Goal: Information Seeking & Learning: Find specific fact

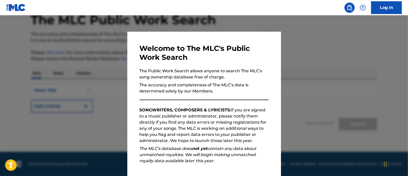
scroll to position [58, 0]
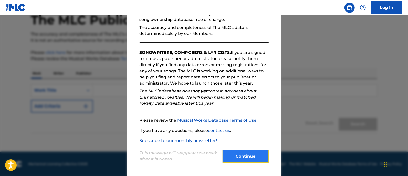
click at [240, 154] on button "Continue" at bounding box center [245, 156] width 46 height 13
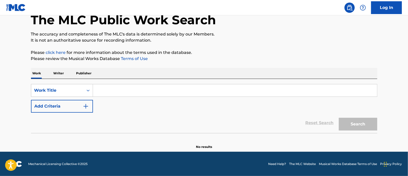
click at [86, 73] on p "Publisher" at bounding box center [84, 73] width 18 height 11
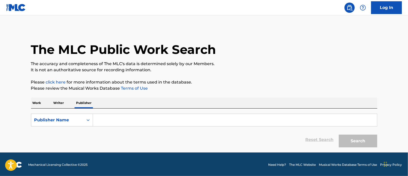
click at [114, 125] on input "Search Form" at bounding box center [235, 120] width 284 height 12
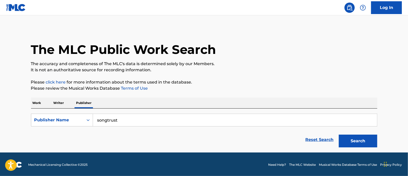
click at [339, 135] on button "Search" at bounding box center [358, 141] width 38 height 13
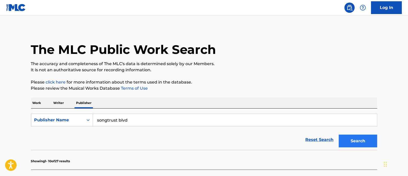
type input "songtrust blvd"
click at [356, 139] on button "Search" at bounding box center [358, 141] width 38 height 13
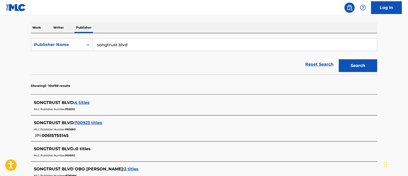
scroll to position [80, 0]
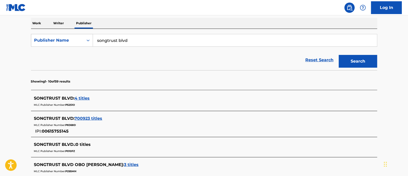
click at [87, 119] on span "700923 titles" at bounding box center [89, 118] width 28 height 5
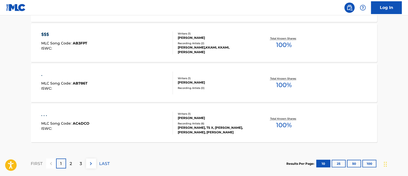
scroll to position [471, 0]
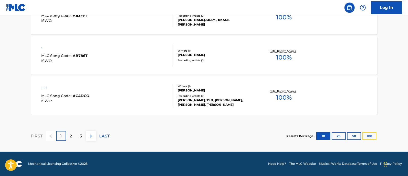
click at [367, 138] on button "100" at bounding box center [369, 137] width 14 height 8
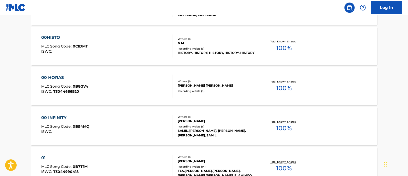
scroll to position [4088, 0]
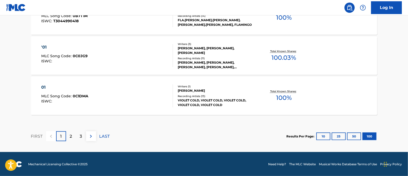
click at [69, 129] on div "FIRST 1 2 3 LAST" at bounding box center [70, 136] width 79 height 26
click at [69, 132] on div "2" at bounding box center [71, 137] width 10 height 10
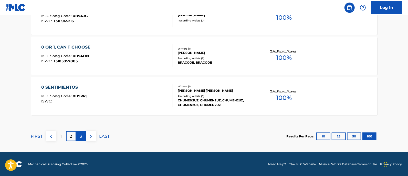
click at [77, 140] on div "3" at bounding box center [81, 137] width 10 height 10
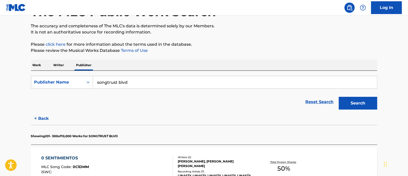
scroll to position [0, 0]
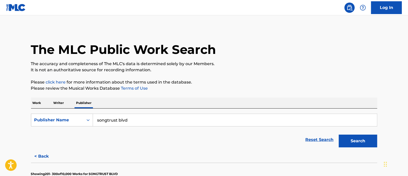
click at [144, 120] on input "songtrust blvd" at bounding box center [235, 120] width 284 height 12
click at [311, 139] on link "Reset Search" at bounding box center [319, 139] width 33 height 11
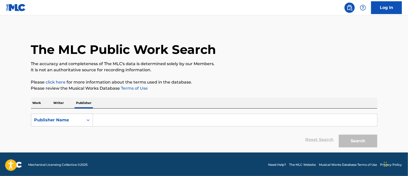
click at [37, 101] on p "Work" at bounding box center [37, 103] width 12 height 11
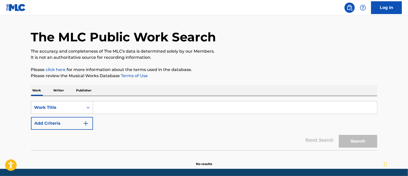
scroll to position [13, 0]
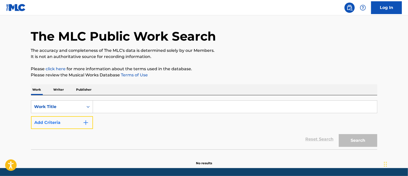
click at [81, 120] on button "Add Criteria" at bounding box center [62, 122] width 62 height 13
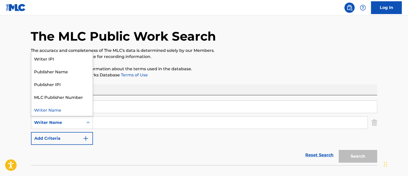
click at [77, 124] on div "Writer Name" at bounding box center [57, 123] width 46 height 6
click at [66, 144] on button "Add Criteria" at bounding box center [62, 138] width 62 height 13
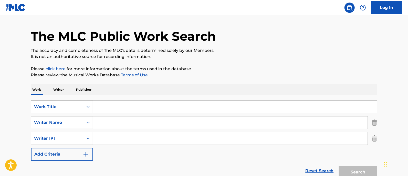
click at [114, 122] on input "Search Form" at bounding box center [230, 123] width 274 height 12
click at [77, 140] on div "Writer IPI" at bounding box center [57, 139] width 46 height 6
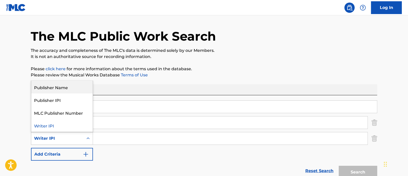
click at [137, 75] on link "Terms of Use" at bounding box center [134, 75] width 28 height 5
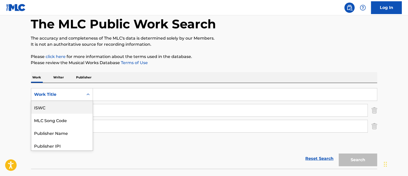
click at [78, 101] on div "6 results available. Use Up and Down to choose options, press Enter to select t…" at bounding box center [62, 94] width 62 height 13
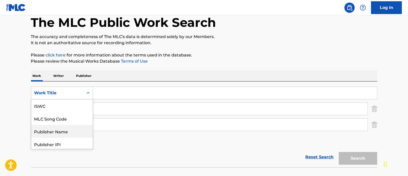
click at [69, 132] on div "Publisher Name" at bounding box center [61, 131] width 61 height 13
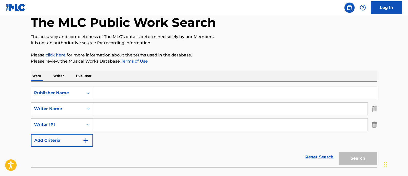
click at [90, 129] on div "Search Form" at bounding box center [87, 124] width 9 height 9
click at [327, 158] on link "Reset Search" at bounding box center [319, 157] width 33 height 11
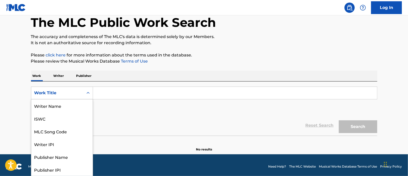
click at [67, 94] on div "Work Title" at bounding box center [57, 93] width 46 height 6
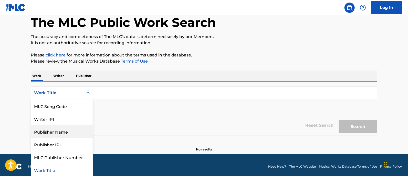
click at [60, 130] on div "Publisher Name" at bounding box center [61, 131] width 61 height 13
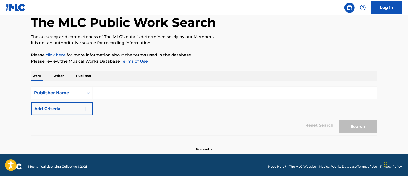
click at [125, 93] on input "Search Form" at bounding box center [235, 93] width 284 height 12
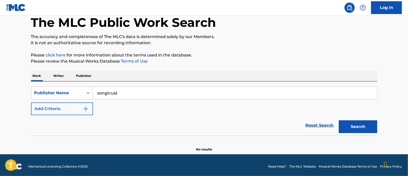
type input "songtrust"
click at [69, 107] on button "Add Criteria" at bounding box center [62, 109] width 62 height 13
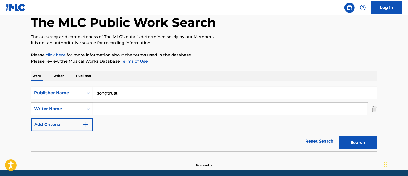
click at [145, 105] on input "Search Form" at bounding box center [230, 109] width 274 height 12
click at [355, 145] on button "Search" at bounding box center [358, 142] width 38 height 13
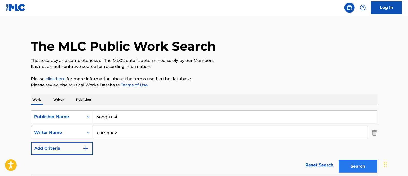
scroll to position [1, 0]
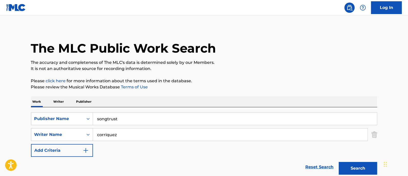
click at [163, 131] on input "corriquez" at bounding box center [230, 135] width 274 height 12
click at [102, 134] on input "corriquez" at bounding box center [230, 135] width 274 height 12
click at [339, 162] on button "Search" at bounding box center [358, 168] width 38 height 13
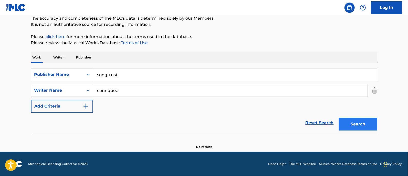
type input "conriquez"
click at [354, 129] on button "Search" at bounding box center [358, 124] width 38 height 13
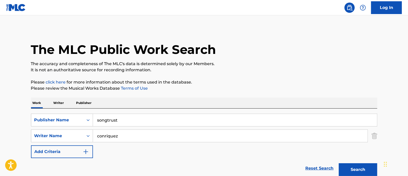
click at [125, 135] on input "conriquez" at bounding box center [230, 136] width 274 height 12
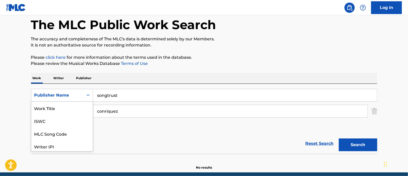
scroll to position [13, 0]
click at [55, 102] on div "7 results available. Use Up and Down to choose options, press Enter to select t…" at bounding box center [62, 95] width 62 height 13
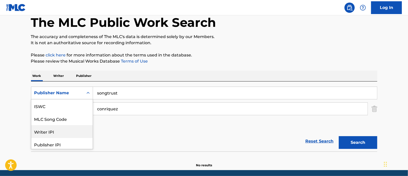
click at [138, 137] on div "Reset Search Search" at bounding box center [204, 141] width 346 height 20
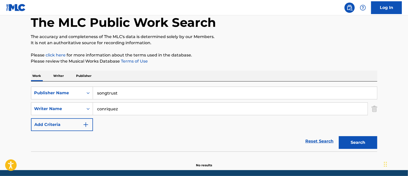
click at [62, 75] on p "Writer" at bounding box center [59, 76] width 14 height 11
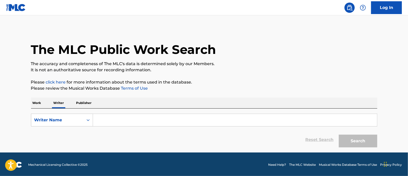
click at [102, 124] on input "Search Form" at bounding box center [235, 120] width 284 height 12
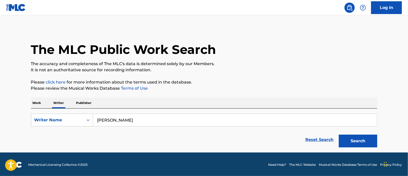
click at [339, 135] on button "Search" at bounding box center [358, 141] width 38 height 13
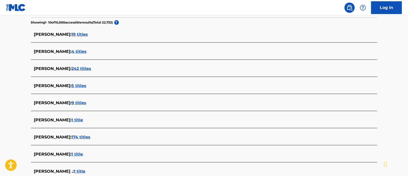
scroll to position [210, 0]
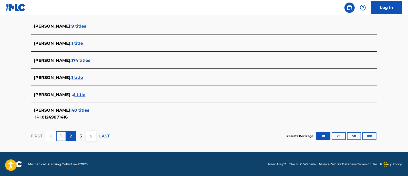
click at [72, 134] on div "2" at bounding box center [71, 137] width 10 height 10
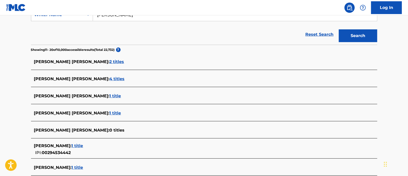
scroll to position [216, 0]
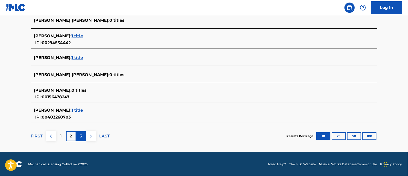
click at [81, 137] on p "3" at bounding box center [81, 136] width 2 height 6
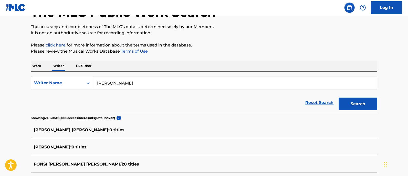
scroll to position [42, 0]
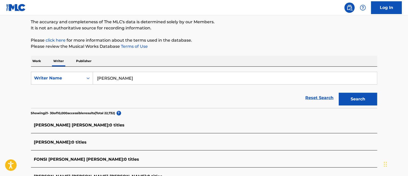
click at [165, 79] on input "[PERSON_NAME]" at bounding box center [235, 78] width 284 height 12
click at [109, 79] on input "[PERSON_NAME]" at bounding box center [235, 78] width 284 height 12
type input "s"
type input "[PERSON_NAME] [PERSON_NAME]"
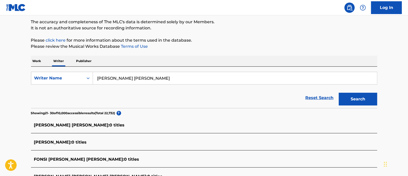
click at [339, 93] on button "Search" at bounding box center [358, 99] width 38 height 13
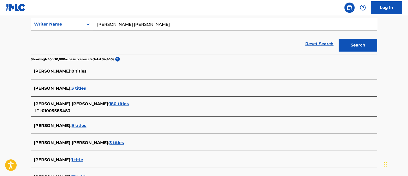
scroll to position [100, 0]
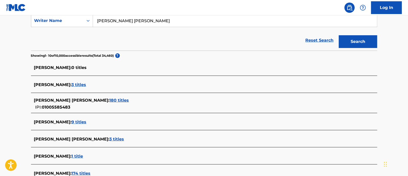
click at [129, 100] on span "180 titles" at bounding box center [119, 100] width 19 height 5
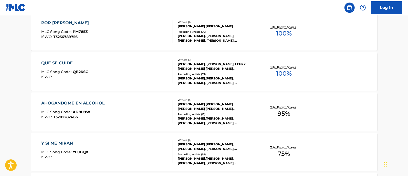
scroll to position [322, 0]
click at [125, 109] on div "AHOGANDOME EN ALCOHOL MLC Song Code : AD8U9W ISWC : T3202282466" at bounding box center [107, 111] width 132 height 23
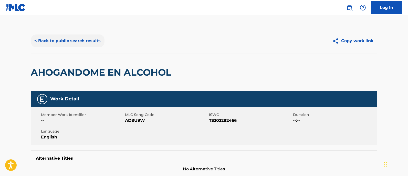
click at [56, 43] on button "< Back to public search results" at bounding box center [67, 41] width 73 height 13
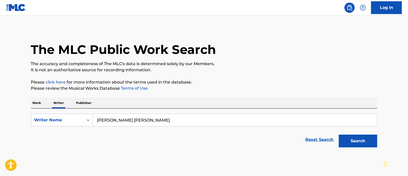
scroll to position [16, 0]
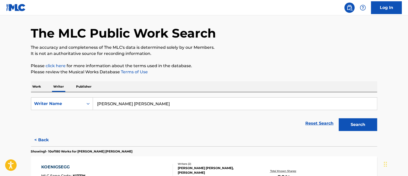
click at [75, 86] on p "Publisher" at bounding box center [84, 86] width 18 height 11
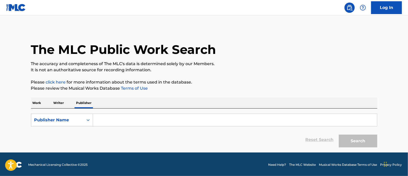
click at [60, 107] on p "Writer" at bounding box center [59, 103] width 14 height 11
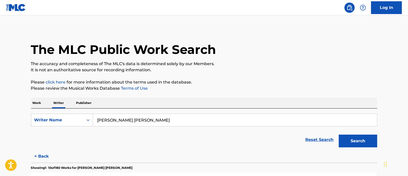
click at [37, 105] on p "Work" at bounding box center [37, 103] width 12 height 11
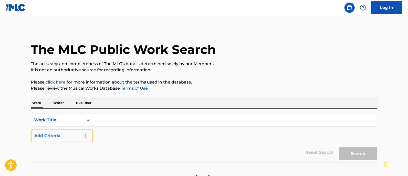
click at [75, 136] on button "Add Criteria" at bounding box center [62, 136] width 62 height 13
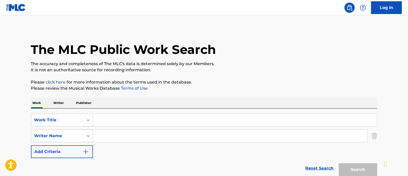
click at [57, 103] on p "Writer" at bounding box center [59, 103] width 14 height 11
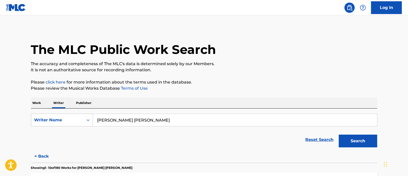
click at [142, 123] on input "[PERSON_NAME] [PERSON_NAME]" at bounding box center [235, 120] width 284 height 12
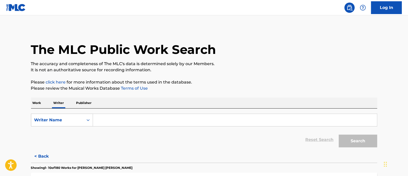
click at [39, 104] on p "Work" at bounding box center [37, 103] width 12 height 11
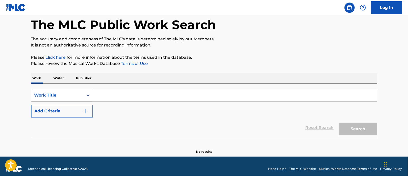
click at [59, 102] on div "Work Title" at bounding box center [62, 95] width 62 height 13
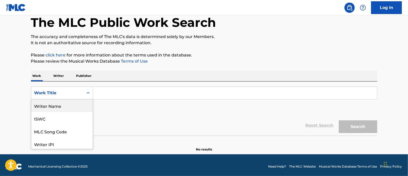
click at [62, 104] on div "Writer Name" at bounding box center [61, 106] width 61 height 13
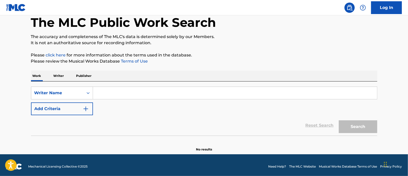
click at [115, 91] on input "Search Form" at bounding box center [235, 93] width 284 height 12
paste input "[PERSON_NAME] [PERSON_NAME]"
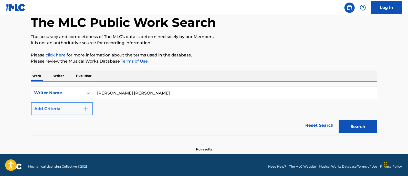
type input "[PERSON_NAME] [PERSON_NAME]"
click at [64, 106] on button "Add Criteria" at bounding box center [62, 109] width 62 height 13
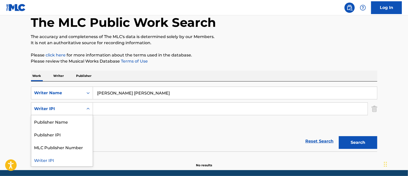
click at [56, 111] on div "Writer IPI" at bounding box center [57, 109] width 46 height 6
click at [58, 126] on div "Publisher Name" at bounding box center [61, 121] width 61 height 13
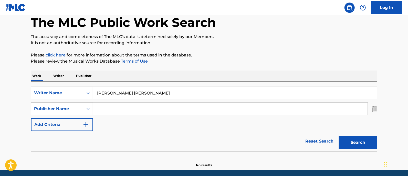
click at [121, 107] on input "Search Form" at bounding box center [230, 109] width 274 height 12
click at [339, 136] on button "Search" at bounding box center [358, 142] width 38 height 13
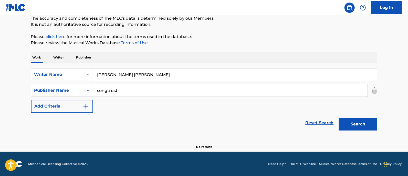
click at [123, 86] on input "songtrust" at bounding box center [230, 90] width 274 height 12
click at [118, 91] on input "songtrust" at bounding box center [230, 90] width 274 height 12
click at [128, 92] on input "songtrust" at bounding box center [230, 90] width 274 height 12
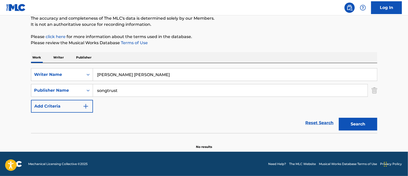
click at [104, 89] on input "songtrust" at bounding box center [230, 90] width 274 height 12
paste input "SONGTRUST BLVD"
click at [366, 128] on button "Search" at bounding box center [358, 124] width 38 height 13
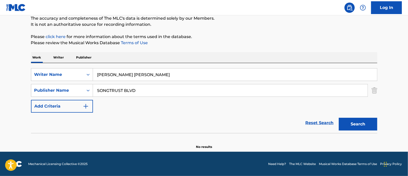
click at [258, 132] on div "Reset Search Search" at bounding box center [204, 123] width 346 height 20
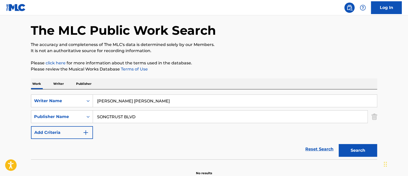
scroll to position [19, 0]
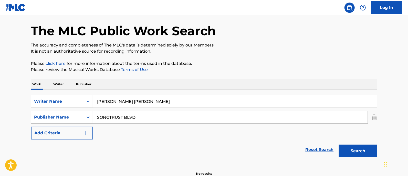
click at [115, 118] on input "SONGTRUST BLVD" at bounding box center [230, 117] width 274 height 12
paste input "Apenas Va Comenzando"
type input "Apenas Va Comenzando"
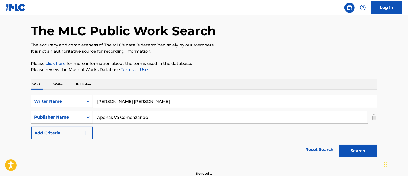
click at [47, 116] on div "Publisher Name" at bounding box center [57, 117] width 46 height 6
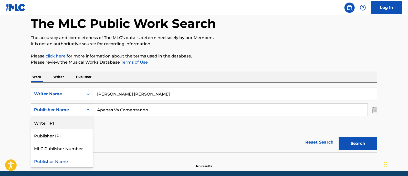
click at [74, 101] on div "Writer Name" at bounding box center [62, 94] width 62 height 13
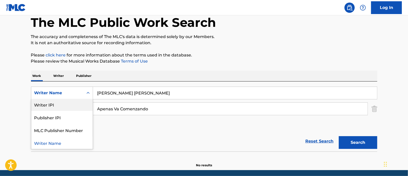
scroll to position [0, 0]
click at [61, 102] on div "Work Title" at bounding box center [61, 106] width 61 height 13
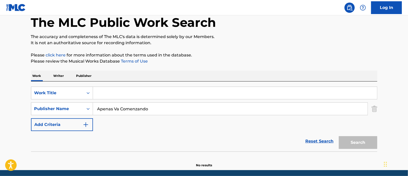
click at [120, 111] on input "Apenas Va Comenzando" at bounding box center [230, 109] width 274 height 12
click at [110, 87] on input "Search Form" at bounding box center [235, 93] width 284 height 12
paste input "Apenas Va Comenzando"
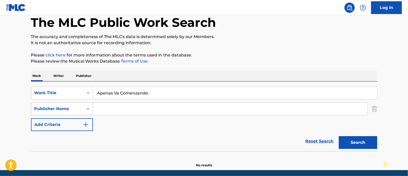
type input "Apenas Va Comenzando"
click at [67, 108] on div "Publisher Name" at bounding box center [57, 109] width 46 height 6
click at [115, 111] on input "Search Form" at bounding box center [230, 109] width 274 height 12
type input "songtrust"
click at [339, 136] on button "Search" at bounding box center [358, 142] width 38 height 13
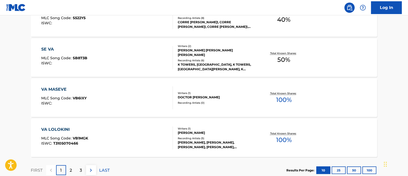
scroll to position [466, 0]
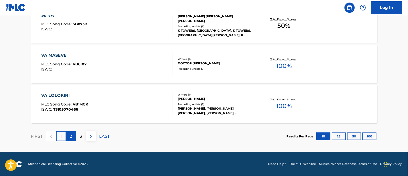
click at [70, 138] on p "2" at bounding box center [71, 137] width 2 height 6
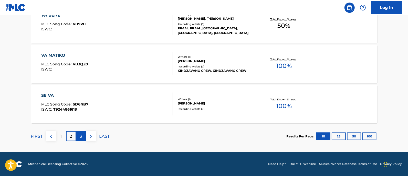
click at [81, 135] on p "3" at bounding box center [81, 137] width 2 height 6
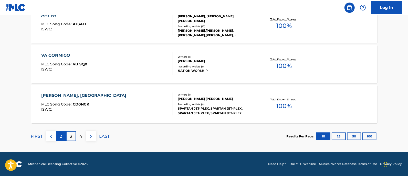
click at [58, 139] on div "2" at bounding box center [61, 137] width 10 height 10
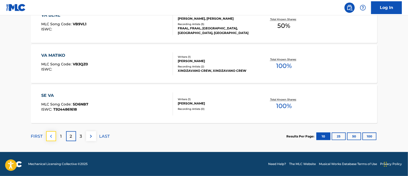
click at [52, 137] on img at bounding box center [51, 137] width 6 height 6
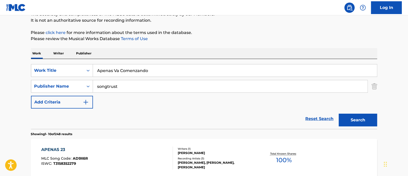
scroll to position [52, 0]
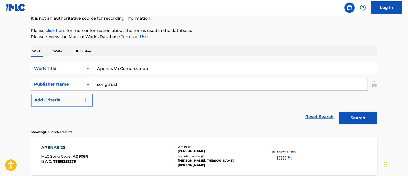
click at [133, 69] on input "Apenas Va Comenzando" at bounding box center [235, 68] width 284 height 12
paste input "Coquio Castr"
type input "[PERSON_NAME]"
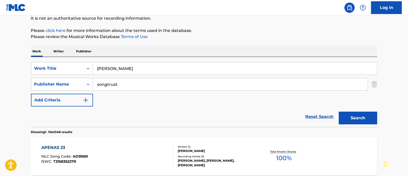
click at [339, 112] on button "Search" at bounding box center [358, 118] width 38 height 13
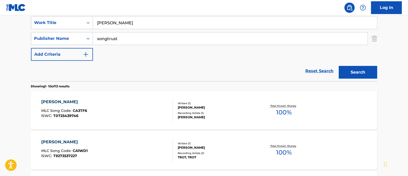
scroll to position [98, 0]
click at [92, 100] on div "COQUIO [PERSON_NAME] MLC Song Code : CA3TF6 ISWC : T0725439746" at bounding box center [107, 110] width 132 height 23
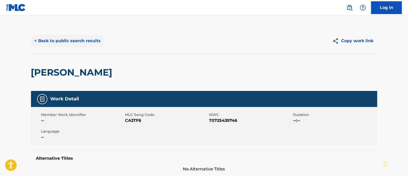
click at [72, 39] on button "< Back to public search results" at bounding box center [67, 41] width 73 height 13
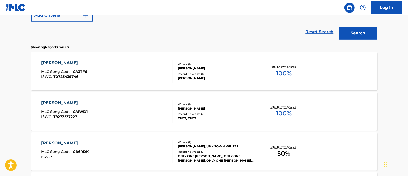
scroll to position [137, 0]
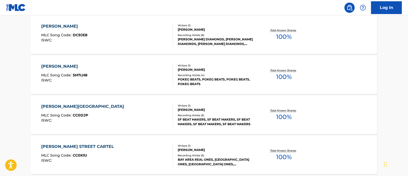
scroll to position [378, 0]
